Goal: Check status

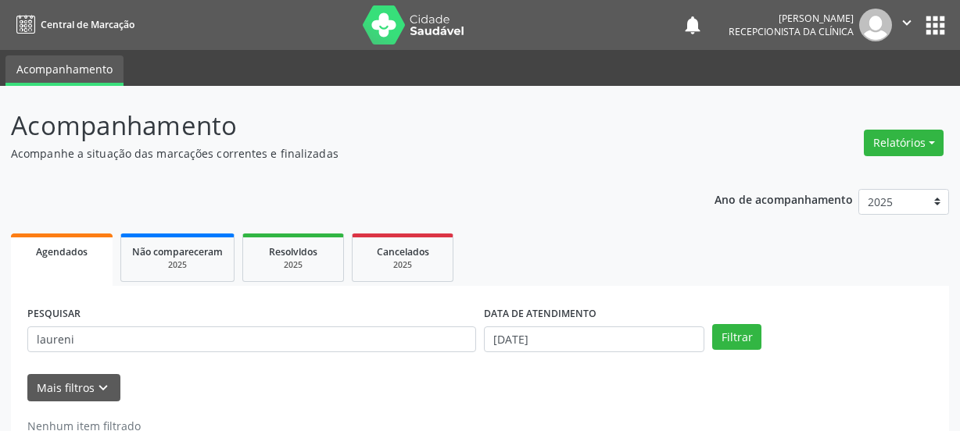
click at [30, 310] on div "PESQUISAR laureni" at bounding box center [251, 332] width 456 height 61
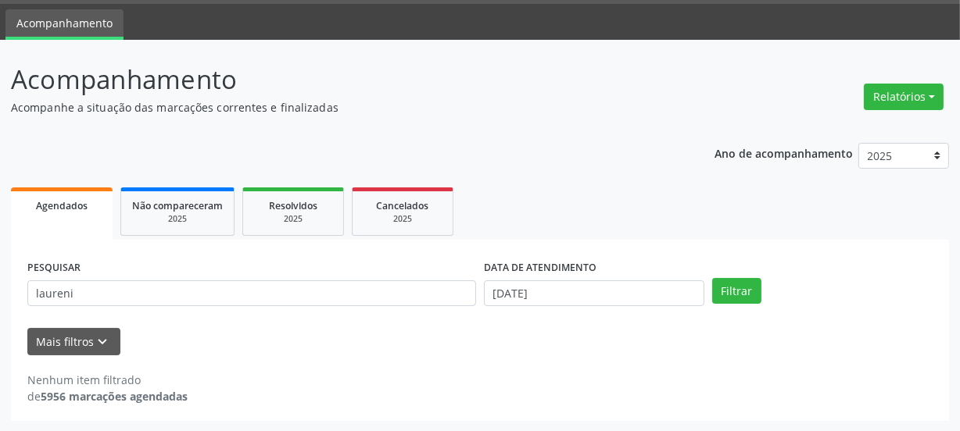
scroll to position [46, 0]
type input "[PERSON_NAME][DATE]"
click at [712, 278] on button "Filtrar" at bounding box center [736, 291] width 49 height 27
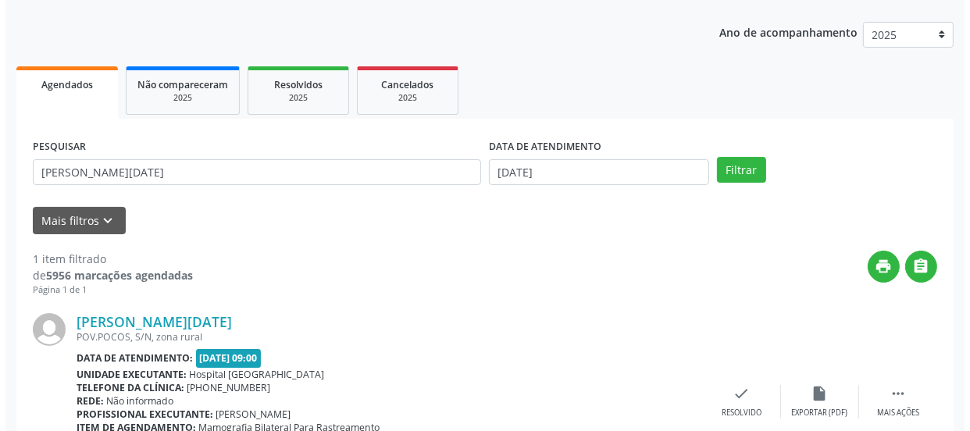
scroll to position [270, 0]
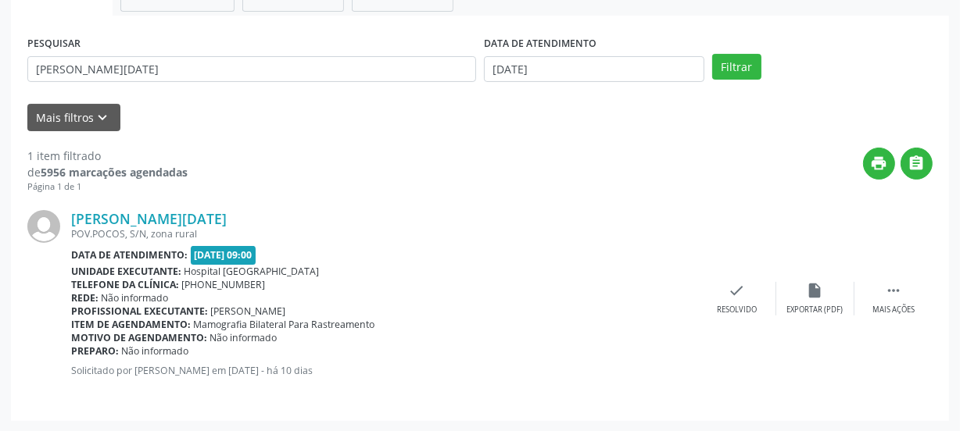
click at [749, 332] on div "[PERSON_NAME][DATE] [GEOGRAPHIC_DATA]POCOS, S/N, zona rural Data de atendimento…" at bounding box center [479, 299] width 905 height 211
click at [742, 297] on icon "check" at bounding box center [736, 290] width 17 height 17
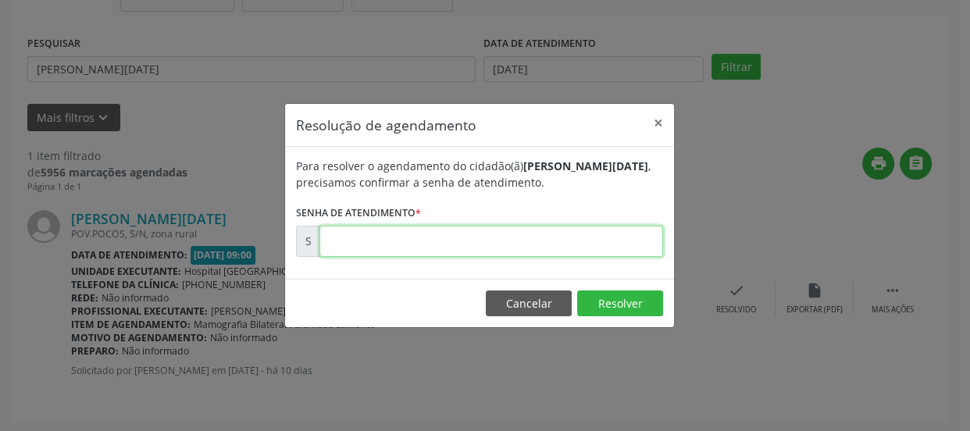
drag, startPoint x: 484, startPoint y: 248, endPoint x: 476, endPoint y: 245, distance: 8.2
click at [484, 249] on input "text" at bounding box center [492, 241] width 344 height 31
type input "00175062"
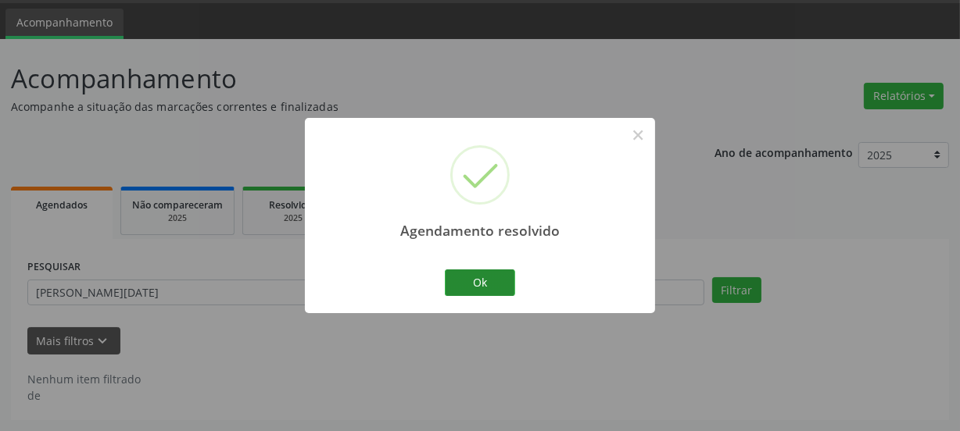
scroll to position [46, 0]
click at [466, 291] on button "Ok" at bounding box center [480, 283] width 70 height 27
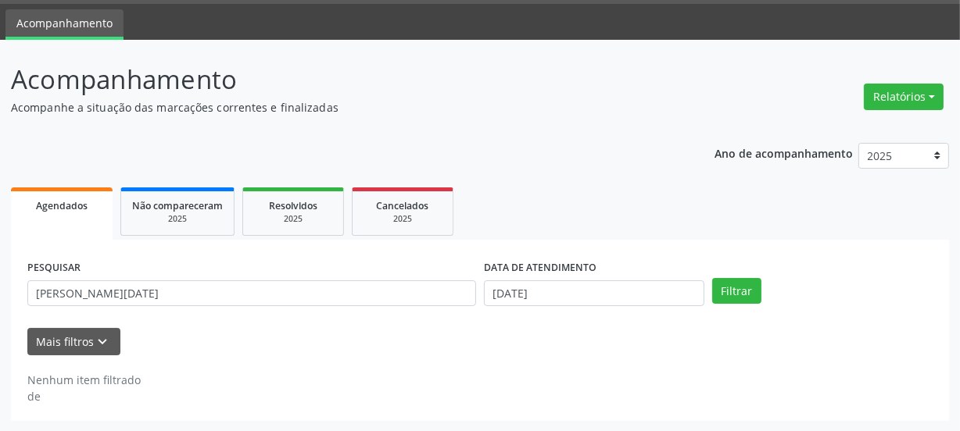
click at [304, 427] on div "Acompanhamento Acompanhe a situação das marcações correntes e finalizadas Relat…" at bounding box center [480, 236] width 960 height 392
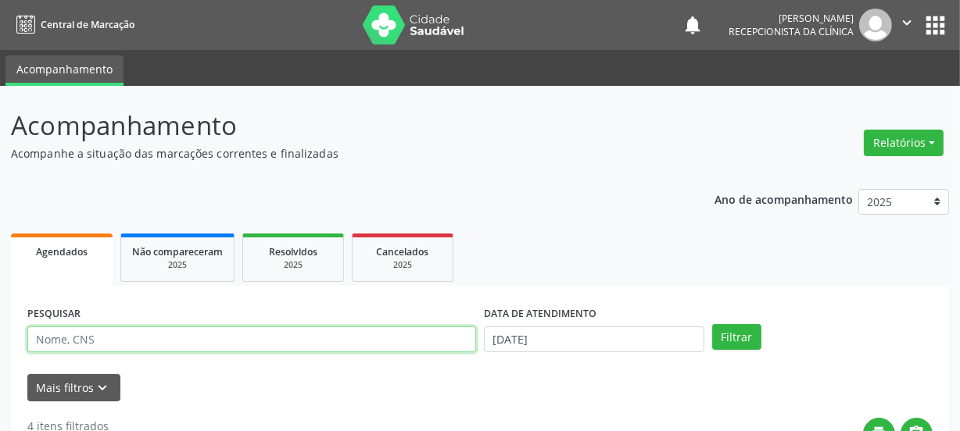
click at [158, 341] on input "text" at bounding box center [251, 340] width 449 height 27
type input "joelma"
click at [712, 324] on button "Filtrar" at bounding box center [736, 337] width 49 height 27
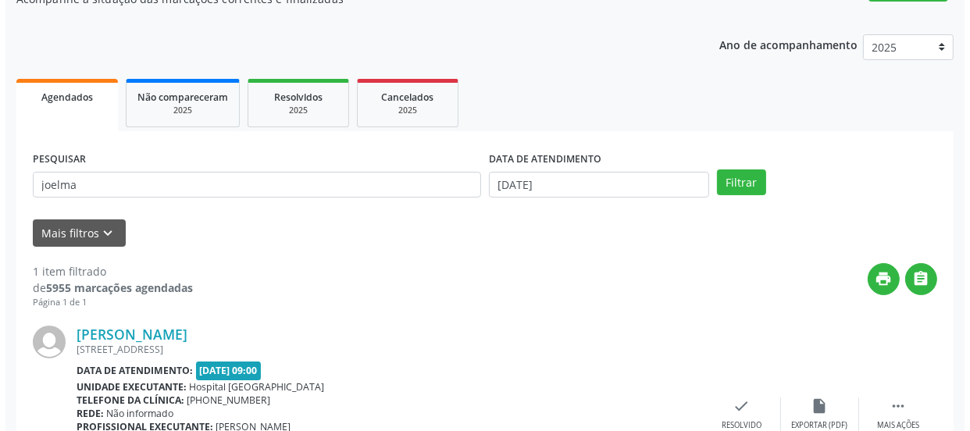
scroll to position [270, 0]
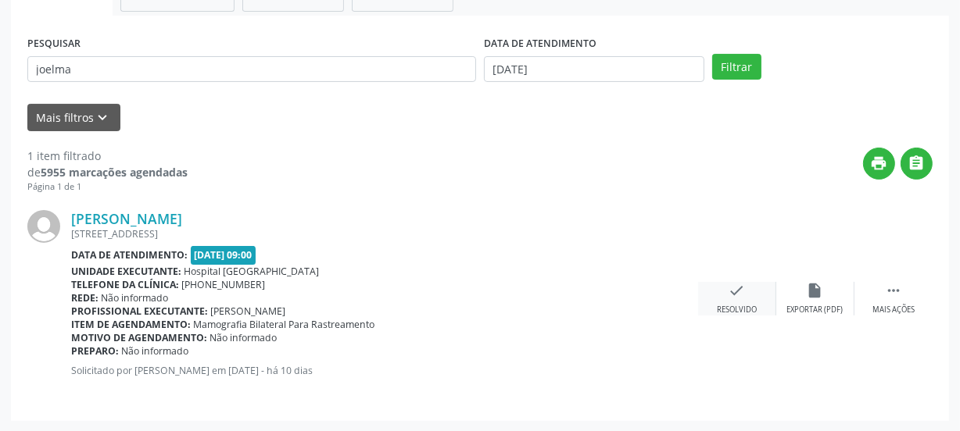
click at [744, 297] on icon "check" at bounding box center [736, 290] width 17 height 17
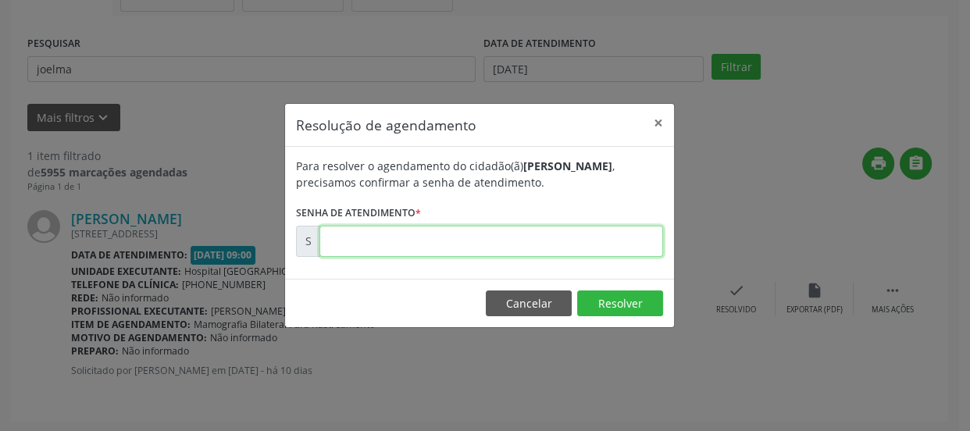
click at [619, 230] on input "text" at bounding box center [492, 241] width 344 height 31
type input "00174973"
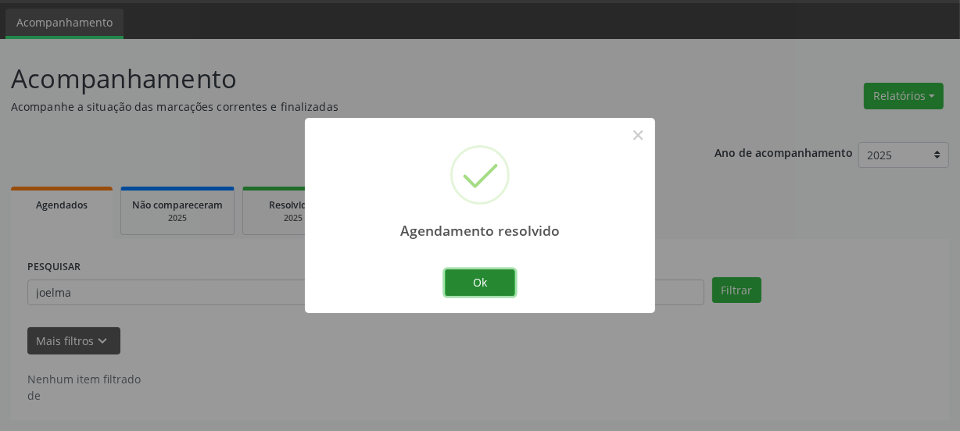
scroll to position [46, 0]
click at [471, 284] on button "Ok" at bounding box center [480, 283] width 70 height 27
